Goal: Task Accomplishment & Management: Complete application form

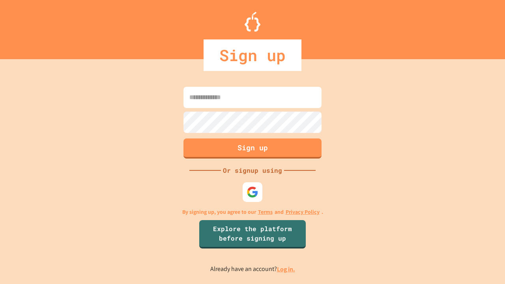
click at [286, 269] on link "Log in." at bounding box center [286, 269] width 18 height 8
